Goal: Information Seeking & Learning: Check status

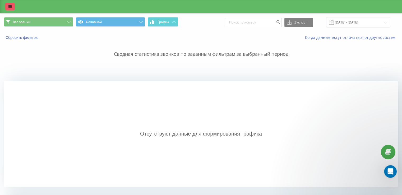
click at [8, 7] on link at bounding box center [10, 6] width 10 height 7
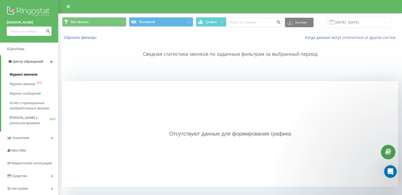
click at [26, 73] on span "Журнал звонков" at bounding box center [24, 74] width 28 height 5
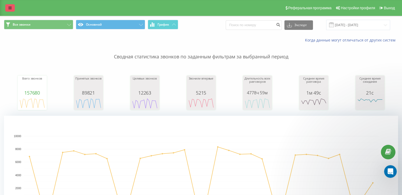
click at [6, 6] on link at bounding box center [10, 7] width 10 height 7
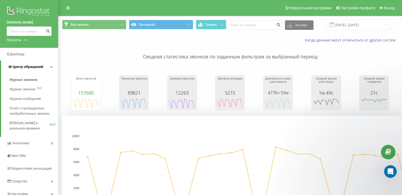
click at [28, 65] on span "Центр обращений" at bounding box center [28, 67] width 30 height 4
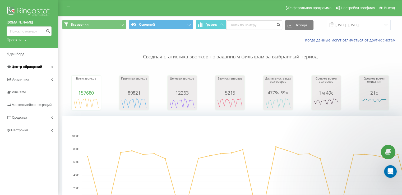
click at [38, 66] on span "Центр обращений" at bounding box center [27, 67] width 30 height 4
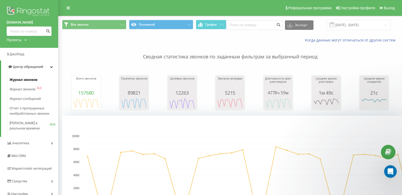
click at [34, 79] on span "Журнал звонков" at bounding box center [24, 79] width 28 height 5
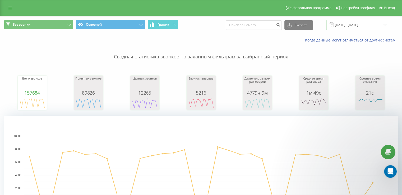
click at [349, 24] on input "22.08.2025 - 22.09.2025" at bounding box center [358, 25] width 64 height 10
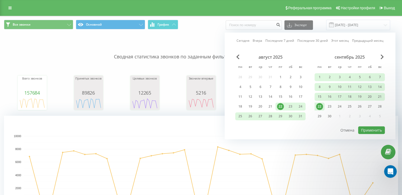
click at [320, 106] on div "22" at bounding box center [319, 106] width 7 height 7
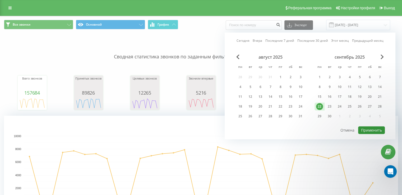
click at [372, 129] on button "Применить" at bounding box center [371, 130] width 27 height 8
type input "[DATE] - [DATE]"
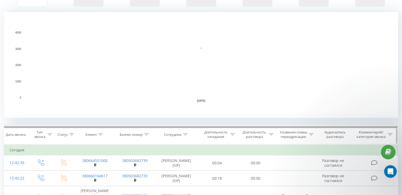
scroll to position [106, 0]
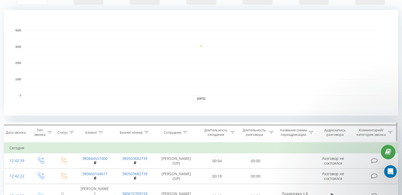
click at [185, 132] on icon at bounding box center [185, 132] width 5 height 3
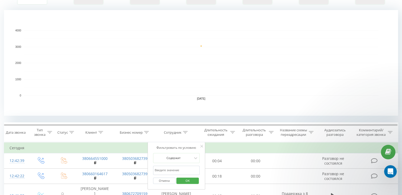
click at [167, 170] on input "text" at bounding box center [176, 170] width 47 height 9
type input "внукова"
click button "OK" at bounding box center [187, 181] width 22 height 7
